Goal: Task Accomplishment & Management: Use online tool/utility

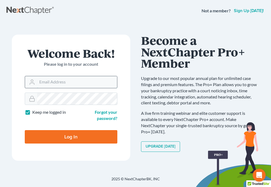
click at [58, 81] on input "Email Address" at bounding box center [77, 82] width 80 height 12
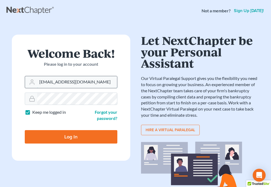
type input "[EMAIL_ADDRESS][DOMAIN_NAME]"
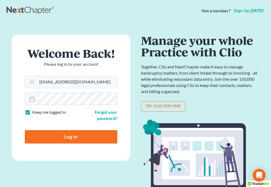
click at [69, 140] on input "Log In" at bounding box center [71, 136] width 92 height 13
type input "Thinking..."
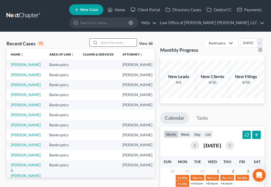
click at [112, 42] on input "search" at bounding box center [118, 43] width 38 height 8
type input "[PERSON_NAME]"
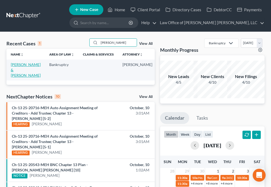
click at [19, 69] on link "[PERSON_NAME] & [PERSON_NAME]" at bounding box center [26, 69] width 30 height 15
select select "6"
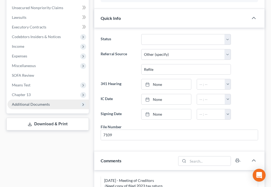
scroll to position [358, 0]
click at [40, 102] on span "Additional Documents" at bounding box center [31, 104] width 38 height 5
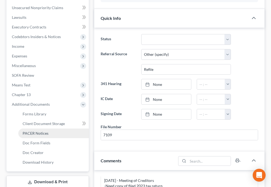
click at [48, 129] on link "PACER Notices" at bounding box center [53, 134] width 70 height 10
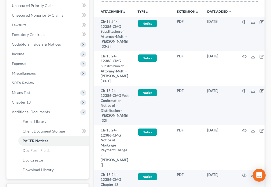
scroll to position [151, 0]
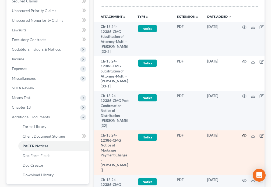
click at [242, 138] on icon "button" at bounding box center [244, 136] width 4 height 4
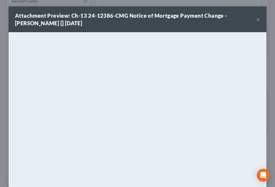
click at [256, 20] on button "×" at bounding box center [258, 19] width 4 height 6
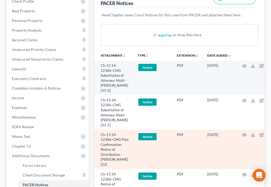
scroll to position [56, 0]
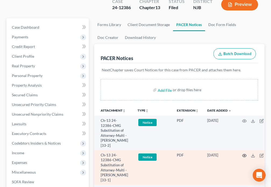
click at [242, 154] on icon "button" at bounding box center [244, 156] width 4 height 4
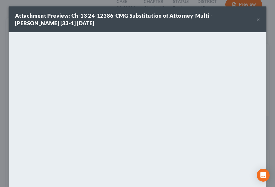
click at [256, 19] on button "×" at bounding box center [258, 19] width 4 height 6
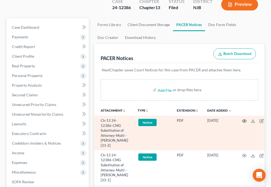
click at [242, 119] on icon "button" at bounding box center [244, 121] width 4 height 4
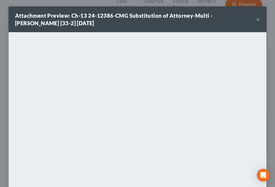
click at [257, 19] on button "×" at bounding box center [258, 19] width 4 height 6
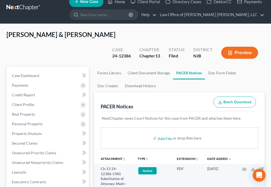
scroll to position [0, 0]
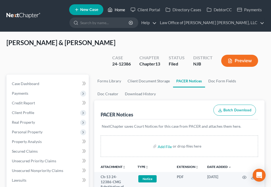
click at [109, 11] on icon at bounding box center [110, 9] width 5 height 6
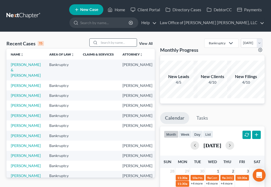
click at [109, 42] on input "search" at bounding box center [118, 43] width 38 height 8
type input "[PERSON_NAME]"
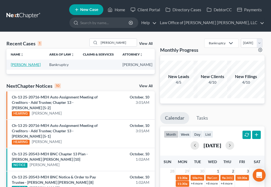
click at [15, 67] on link "[PERSON_NAME]" at bounding box center [26, 64] width 30 height 5
select select "4"
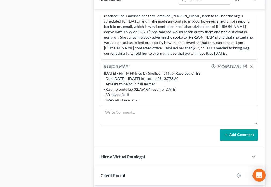
scroll to position [333, 0]
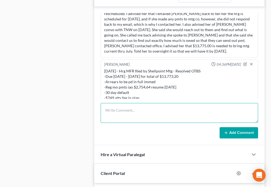
click at [129, 113] on textarea at bounding box center [179, 113] width 157 height 20
type textarea "[DATE] - TMTD Hrg - Resolved OTBS -$8,040.00 by [DATE] - 30 day default"
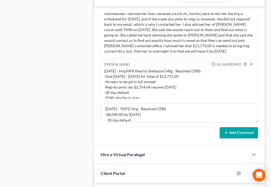
click at [232, 134] on button "Add Comment" at bounding box center [238, 132] width 38 height 11
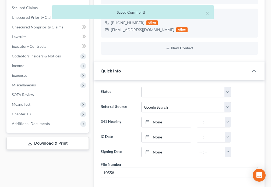
scroll to position [126, 0]
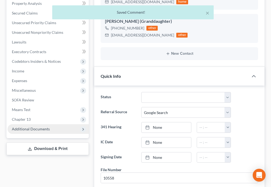
click at [40, 130] on span "Additional Documents" at bounding box center [31, 129] width 38 height 5
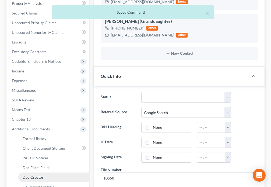
click at [42, 178] on span "Doc Creator" at bounding box center [33, 177] width 21 height 5
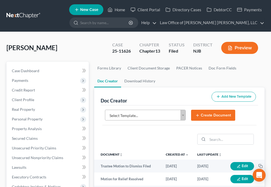
click at [183, 116] on body "Home New Case Client Portal Directory Cases DebtorCC Payments Law Office of [PE…" at bounding box center [135, 179] width 271 height 359
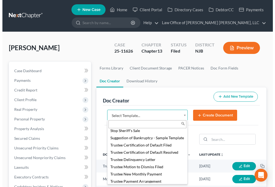
scroll to position [774, 0]
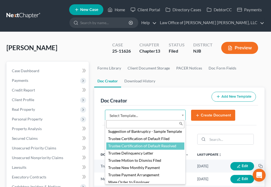
select select "89001"
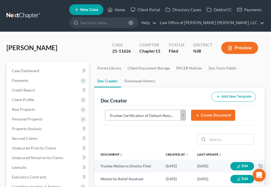
click at [208, 115] on button "Create Document" at bounding box center [213, 115] width 44 height 11
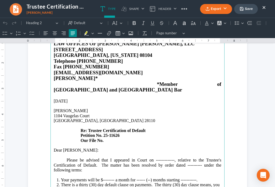
scroll to position [63, 0]
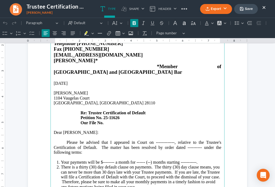
click at [144, 111] on strong "Re: Trustee Certification of Default" at bounding box center [113, 113] width 65 height 5
click at [112, 112] on p "[STREET_ADDRESS] Re: Trustee Motion to Dismiss Case Petition No. 25-11626 Our F…" at bounding box center [138, 111] width 168 height 30
click at [172, 140] on p "Please be advised that I appeared in Court on -------------, relative to the Tr…" at bounding box center [138, 147] width 168 height 15
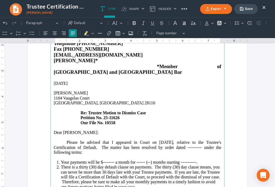
click at [94, 140] on p "Please be advised that I appeared in Court on [DATE], relative to the Trustee's…" at bounding box center [138, 147] width 168 height 15
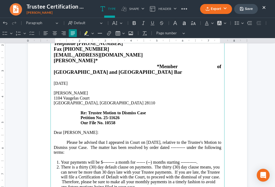
click at [201, 140] on p "Please be advised that I appeared in Court on [DATE], relative to the Trustee's…" at bounding box center [138, 147] width 168 height 15
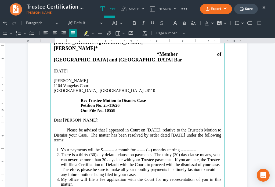
scroll to position [75, 0]
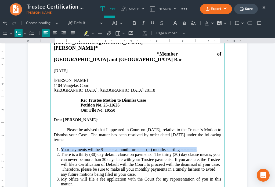
drag, startPoint x: 59, startPoint y: 137, endPoint x: 195, endPoint y: 138, distance: 135.5
click at [195, 148] on li "Your payments will be $-------- a month for ------ (--) months starting -------…" at bounding box center [141, 150] width 161 height 5
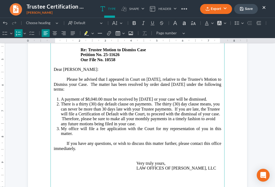
scroll to position [132, 0]
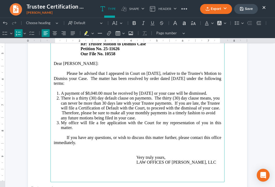
click at [149, 96] on li "There is a thirty (30) day default clause on payments. The thirty (30) day clau…" at bounding box center [141, 108] width 161 height 25
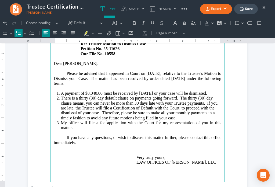
click at [83, 137] on p "If you have any questions, or wish to discuss this matter further, please conta…" at bounding box center [138, 151] width 168 height 30
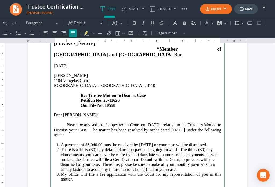
scroll to position [0, 0]
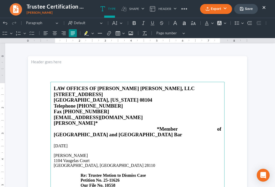
click at [248, 12] on button "Save" at bounding box center [246, 9] width 24 height 10
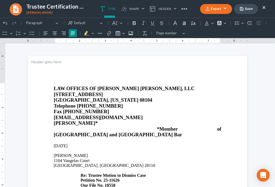
click at [212, 12] on button "Export" at bounding box center [216, 9] width 32 height 10
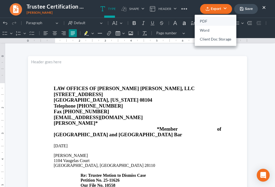
click at [202, 21] on link "PDF" at bounding box center [216, 21] width 42 height 9
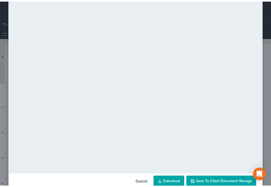
scroll to position [27, 0]
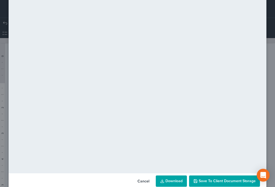
click at [219, 184] on button "Save to Client Document Storage" at bounding box center [224, 181] width 71 height 11
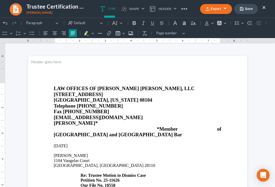
click at [263, 6] on button "×" at bounding box center [264, 7] width 4 height 6
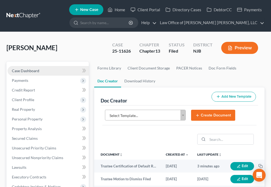
click at [37, 70] on span "Case Dashboard" at bounding box center [25, 71] width 27 height 5
select select "4"
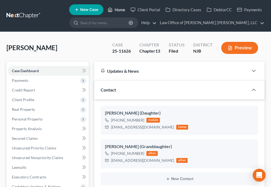
click at [111, 11] on icon at bounding box center [110, 9] width 5 height 6
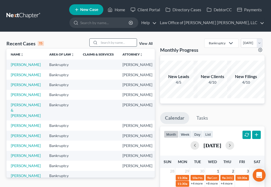
click at [104, 41] on input "search" at bounding box center [118, 43] width 38 height 8
type input "Mooring"
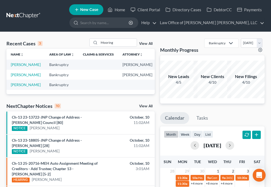
click at [17, 67] on td "[PERSON_NAME]" at bounding box center [25, 65] width 38 height 10
click at [16, 66] on link "[PERSON_NAME]" at bounding box center [26, 64] width 30 height 5
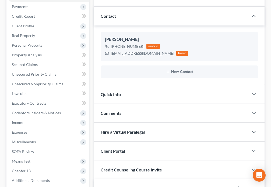
scroll to position [56, 0]
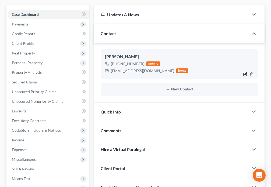
click at [246, 76] on icon "button" at bounding box center [245, 74] width 4 height 4
select select "0"
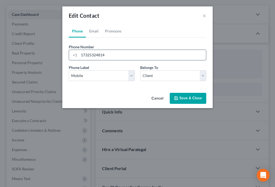
click at [126, 55] on input "17325324814" at bounding box center [142, 55] width 127 height 10
type input "17322422691"
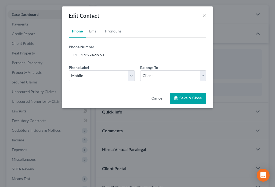
click at [186, 101] on button "Save & Close" at bounding box center [188, 98] width 37 height 11
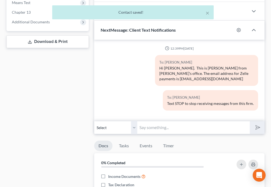
scroll to position [257, 0]
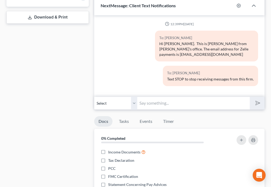
click at [164, 106] on input "text" at bounding box center [193, 103] width 112 height 13
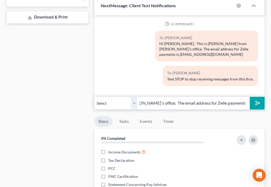
scroll to position [0, 113]
type input "Hi [PERSON_NAME]. This is [PERSON_NAME] from [PERSON_NAME]'s office. The email …"
click at [256, 104] on icon "submit" at bounding box center [257, 103] width 8 height 8
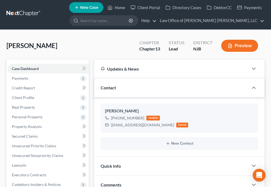
scroll to position [0, 0]
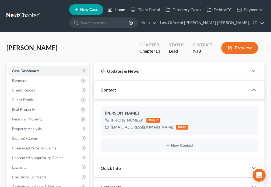
click at [112, 10] on icon at bounding box center [110, 9] width 5 height 6
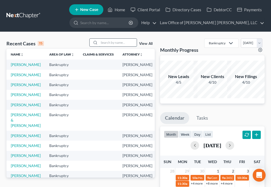
click at [111, 40] on input "search" at bounding box center [118, 43] width 38 height 8
type input "[PERSON_NAME]"
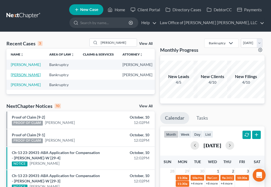
click at [15, 77] on link "[PERSON_NAME]" at bounding box center [26, 75] width 30 height 5
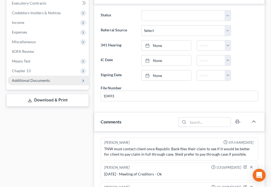
scroll to position [182, 0]
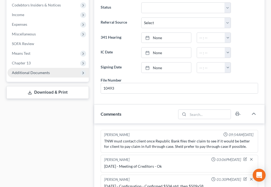
click at [49, 73] on span "Additional Documents" at bounding box center [48, 73] width 81 height 10
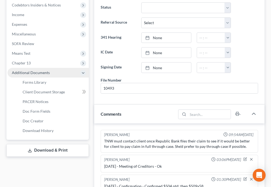
scroll to position [291, 0]
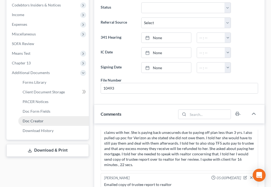
click at [47, 124] on link "Doc Creator" at bounding box center [53, 121] width 70 height 10
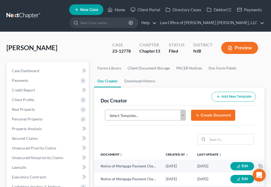
click at [184, 117] on body "Home New Case Client Portal Directory Cases DebtorCC Payments Law Office of [PE…" at bounding box center [135, 179] width 271 height 359
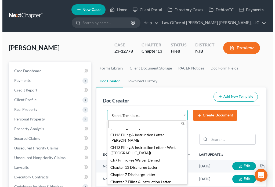
scroll to position [176, 0]
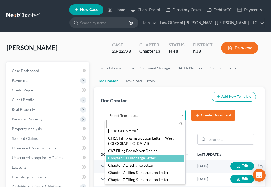
select select "89063"
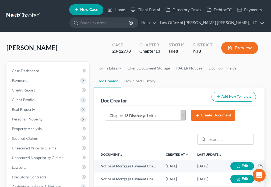
click at [197, 116] on line "submit" at bounding box center [197, 116] width 2 height 0
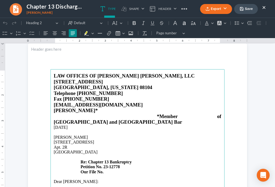
scroll to position [107, 0]
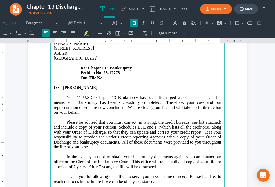
click at [115, 66] on p "[STREET_ADDRESS] [STREET_ADDRESS] Re: Chapter 13 Bankruptcy Petition No. 23-127…" at bounding box center [138, 63] width 168 height 35
click at [206, 95] on p "Your 11 U.S.C. Chapter 13 Bankruptcy has been discharged as of --------------. …" at bounding box center [138, 105] width 168 height 20
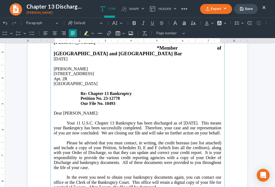
scroll to position [50, 0]
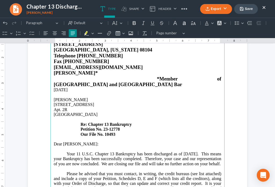
click at [94, 102] on p "[STREET_ADDRESS] [STREET_ADDRESS] Re: Chapter 13 Bankruptcy Petition No. 23-127…" at bounding box center [138, 119] width 168 height 35
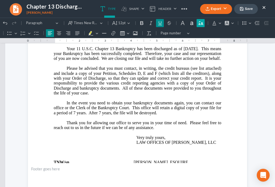
scroll to position [151, 0]
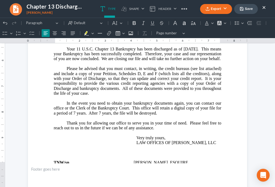
click at [240, 9] on icon "button" at bounding box center [242, 9] width 4 height 4
click at [215, 10] on button "Export" at bounding box center [216, 9] width 32 height 10
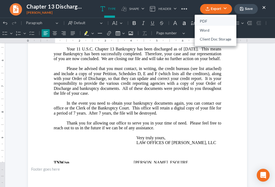
click at [206, 20] on link "PDF" at bounding box center [216, 21] width 42 height 9
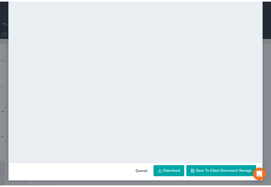
scroll to position [38, 0]
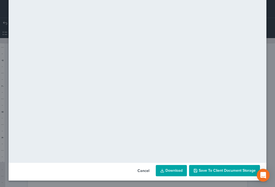
click at [233, 171] on span "Save to Client Document Storage" at bounding box center [227, 171] width 57 height 5
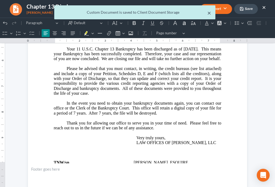
click at [209, 12] on button "×" at bounding box center [210, 13] width 4 height 6
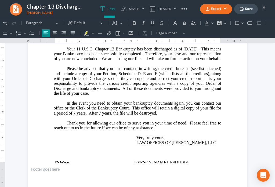
click at [264, 8] on button "×" at bounding box center [264, 7] width 4 height 6
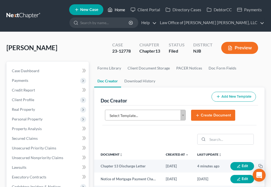
click at [112, 10] on icon at bounding box center [110, 9] width 5 height 6
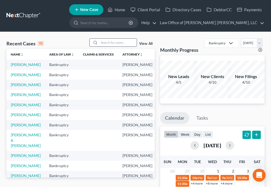
click at [107, 44] on input "search" at bounding box center [118, 43] width 38 height 8
type input "Brown"
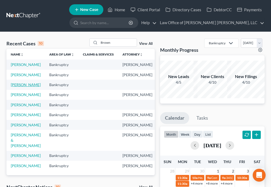
click at [17, 87] on link "[PERSON_NAME]" at bounding box center [26, 85] width 30 height 5
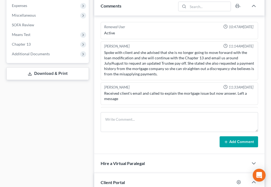
scroll to position [96, 0]
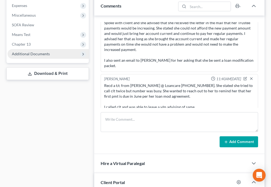
click at [46, 56] on span "Additional Documents" at bounding box center [31, 54] width 38 height 5
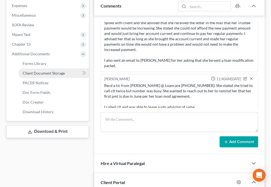
click at [51, 75] on span "Client Document Storage" at bounding box center [44, 73] width 42 height 5
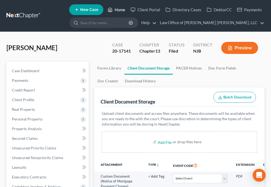
click at [112, 9] on icon at bounding box center [110, 9] width 5 height 6
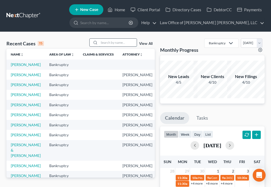
click at [104, 43] on input "search" at bounding box center [118, 43] width 38 height 8
type input "Brown"
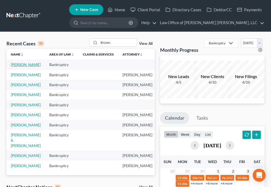
click at [14, 67] on link "[PERSON_NAME]" at bounding box center [26, 64] width 30 height 5
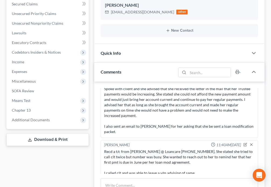
scroll to position [138, 0]
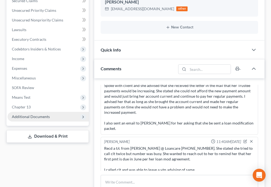
click at [34, 119] on span "Additional Documents" at bounding box center [31, 117] width 38 height 5
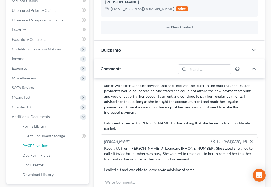
drag, startPoint x: 37, startPoint y: 147, endPoint x: 135, endPoint y: 118, distance: 102.2
click at [37, 146] on span "PACER Notices" at bounding box center [36, 146] width 26 height 5
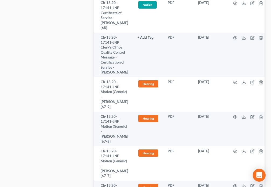
scroll to position [395, 0]
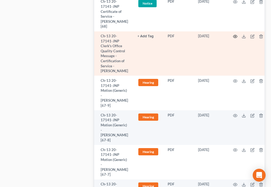
click at [234, 37] on icon "button" at bounding box center [235, 36] width 4 height 4
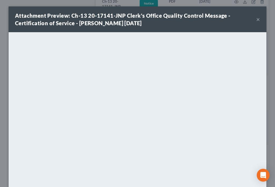
click at [256, 20] on button "×" at bounding box center [258, 19] width 4 height 6
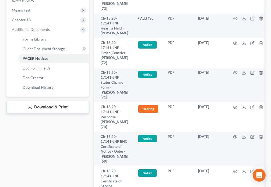
scroll to position [226, 0]
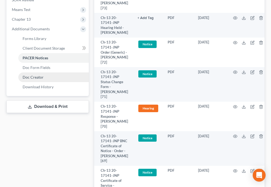
click at [38, 80] on link "Doc Creator" at bounding box center [53, 78] width 70 height 10
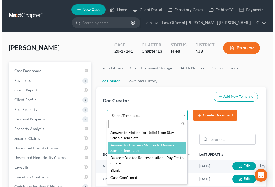
scroll to position [19, 0]
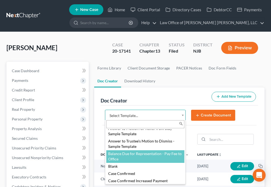
select select "89980"
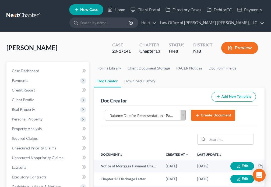
click at [202, 117] on button "Create Document" at bounding box center [213, 115] width 44 height 11
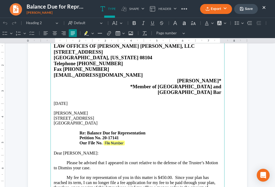
scroll to position [56, 0]
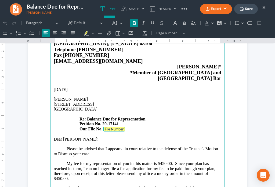
click at [109, 127] on strong "File Number" at bounding box center [114, 129] width 19 height 4
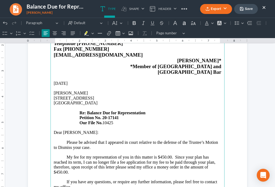
click at [137, 140] on p "Please be advised that I appeared in court relative to the defense of the Trust…" at bounding box center [138, 145] width 168 height 10
click at [201, 140] on p "Please be advised that I appeared in court on [DATE] relative to the defense of…" at bounding box center [138, 145] width 168 height 10
click at [86, 142] on p "Please be advised that I appeared in court on [DATE] relative to the motion fil…" at bounding box center [138, 145] width 168 height 10
click at [119, 142] on p "Please be advised that I appeared in court on [DATE] relative to the motion fil…" at bounding box center [138, 145] width 168 height 10
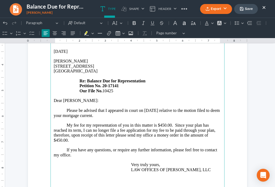
scroll to position [100, 0]
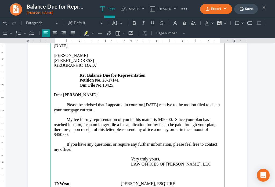
click at [163, 117] on p "My fee for my representation of you in this matter is $450.00. Since your plan …" at bounding box center [138, 127] width 168 height 20
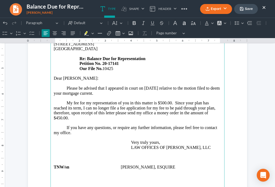
scroll to position [119, 0]
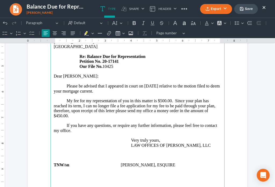
click at [57, 109] on p "My fee for my representation of you in this matter is $500.00. Since your plan …" at bounding box center [138, 109] width 168 height 20
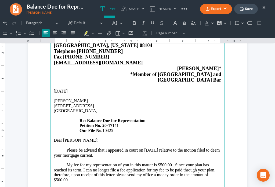
scroll to position [107, 0]
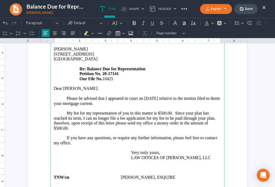
drag, startPoint x: 60, startPoint y: 98, endPoint x: 84, endPoint y: 96, distance: 24.0
click at [60, 98] on p "Please be advised that I appeared in court on [DATE] relative to the motion fil…" at bounding box center [138, 101] width 168 height 10
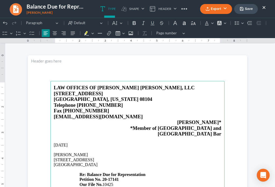
scroll to position [0, 0]
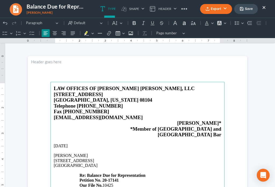
click at [248, 9] on button "Save" at bounding box center [246, 9] width 24 height 10
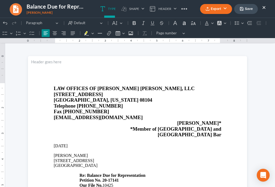
click at [211, 10] on button "Export" at bounding box center [216, 9] width 32 height 10
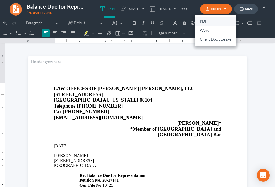
click at [204, 22] on link "PDF" at bounding box center [216, 21] width 42 height 9
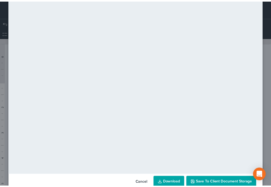
scroll to position [38, 0]
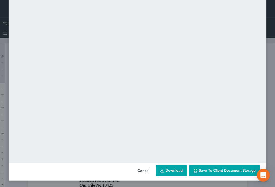
click at [234, 173] on button "Save to Client Document Storage" at bounding box center [224, 170] width 71 height 11
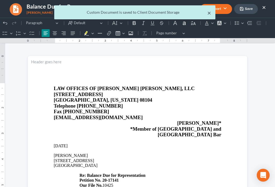
click at [209, 13] on button "×" at bounding box center [210, 13] width 4 height 6
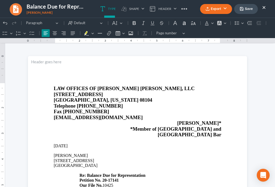
click at [263, 8] on button "×" at bounding box center [264, 7] width 4 height 6
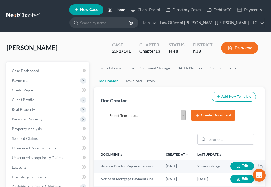
click at [110, 10] on polyline at bounding box center [109, 11] width 1 height 2
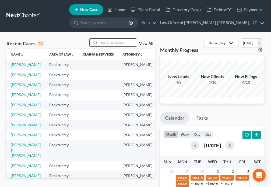
click at [116, 45] on input "search" at bounding box center [118, 43] width 38 height 8
type input "[PERSON_NAME]"
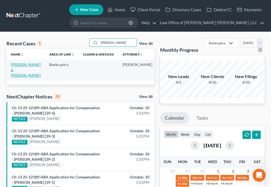
click at [17, 66] on link "[PERSON_NAME] & [PERSON_NAME]" at bounding box center [26, 69] width 30 height 15
select select "4"
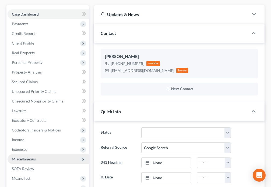
scroll to position [107, 0]
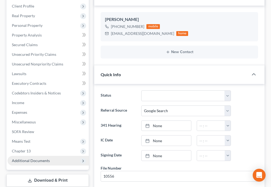
click at [44, 159] on span "Additional Documents" at bounding box center [31, 161] width 38 height 5
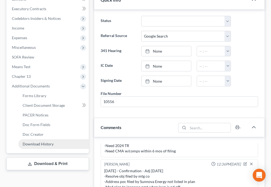
scroll to position [188, 0]
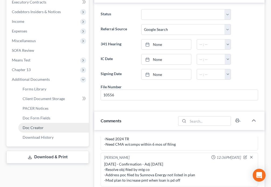
click at [39, 126] on span "Doc Creator" at bounding box center [33, 128] width 21 height 5
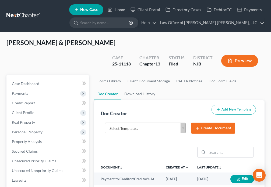
click at [181, 115] on body "Home New Case Client Portal Directory Cases DebtorCC Payments Law Office of [PE…" at bounding box center [135, 186] width 271 height 372
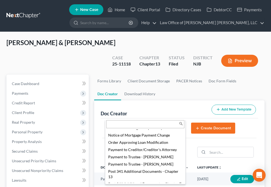
scroll to position [646, 0]
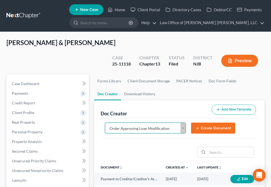
click at [181, 115] on body "Home New Case Client Portal Directory Cases DebtorCC Payments Law Office of [PE…" at bounding box center [135, 186] width 271 height 372
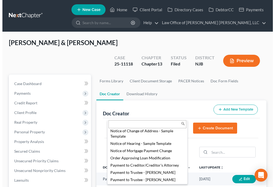
scroll to position [646, 0]
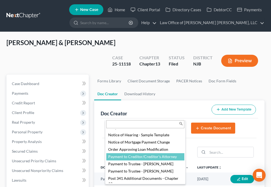
select select "88981"
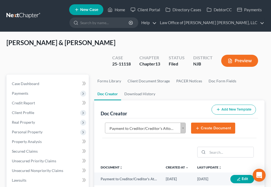
click at [205, 123] on button "Create Document" at bounding box center [213, 128] width 44 height 11
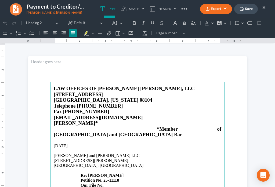
scroll to position [0, 0]
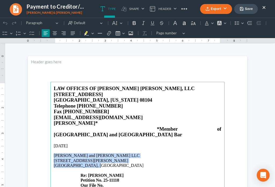
drag, startPoint x: 52, startPoint y: 145, endPoint x: 97, endPoint y: 154, distance: 45.2
click at [97, 154] on p "[PERSON_NAME] and [PERSON_NAME] LLC [STREET_ADDRESS][PERSON_NAME] Re: [PERSON_N…" at bounding box center [138, 171] width 168 height 35
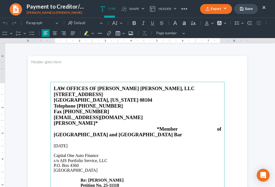
scroll to position [13, 0]
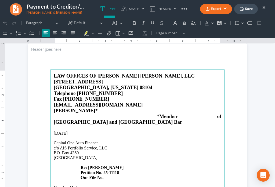
click at [98, 166] on strong "Re: [PERSON_NAME]" at bounding box center [102, 168] width 43 height 5
click at [105, 167] on p "[GEOGRAPHIC_DATA], [GEOGRAPHIC_DATA] 77210 Re: [PERSON_NAME] & [PERSON_NAME] Pe…" at bounding box center [138, 168] width 168 height 25
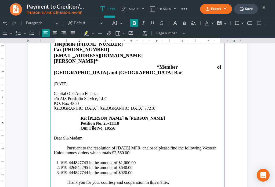
scroll to position [63, 0]
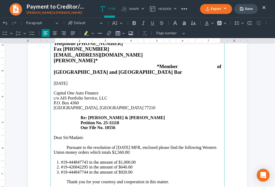
click at [126, 145] on p "Pursuant to the resolution of [DATE] MFR, enclosed please find the following We…" at bounding box center [138, 150] width 168 height 10
click at [129, 145] on p "Pursuant to the resolution of the MFR, enclosed please find the following Weste…" at bounding box center [138, 150] width 168 height 10
click at [94, 145] on p "Pursuant to the resolution of the MFR scheduled to be heard on [DATE], enclosed…" at bounding box center [138, 150] width 168 height 10
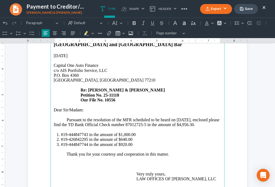
scroll to position [94, 0]
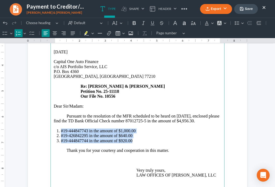
drag, startPoint x: 59, startPoint y: 123, endPoint x: 133, endPoint y: 136, distance: 75.5
click at [133, 136] on ol "#19-444847743 in the amount of $1,000.00 #19-426842295 in the amount of $640.00…" at bounding box center [138, 136] width 168 height 15
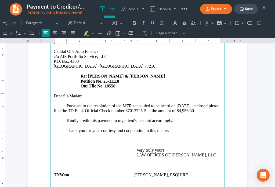
scroll to position [163, 0]
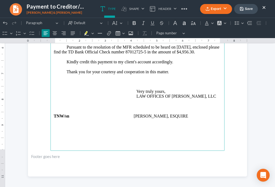
click at [170, 70] on p "Thank you for your courtesy and cooperation in this matter. Very truly yours, L…" at bounding box center [138, 85] width 168 height 30
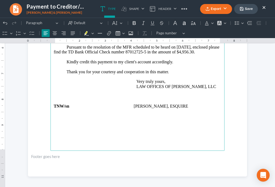
click at [63, 112] on main "LAW OFFICES OF [PERSON_NAME] [PERSON_NAME], LLC [STREET_ADDRESS][US_STATE] Tele…" at bounding box center [138, 35] width 174 height 232
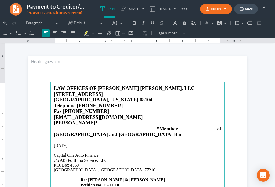
scroll to position [0, 0]
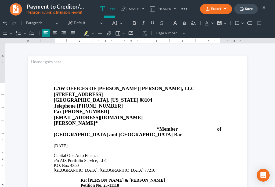
click at [246, 10] on button "Save" at bounding box center [246, 9] width 24 height 10
click at [213, 9] on button "Export" at bounding box center [216, 9] width 32 height 10
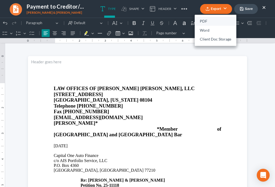
click at [204, 22] on link "PDF" at bounding box center [216, 21] width 42 height 9
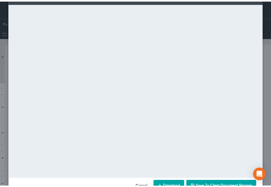
scroll to position [38, 0]
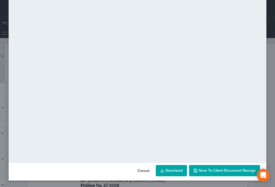
click at [230, 172] on span "Save to Client Document Storage" at bounding box center [227, 171] width 57 height 5
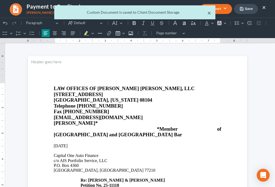
click at [208, 14] on button "×" at bounding box center [210, 13] width 4 height 6
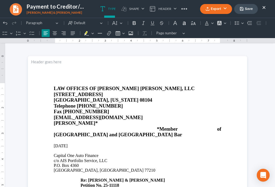
click at [264, 8] on button "×" at bounding box center [264, 7] width 4 height 6
